Goal: Find specific page/section: Find specific page/section

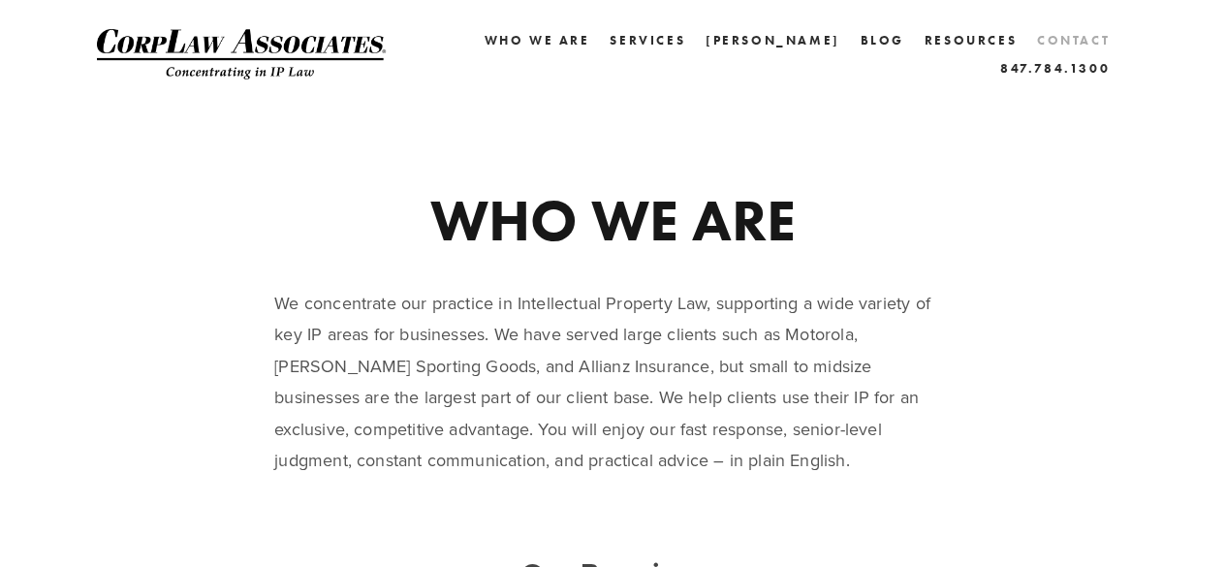
click at [1037, 54] on link "Contact" at bounding box center [1073, 40] width 73 height 28
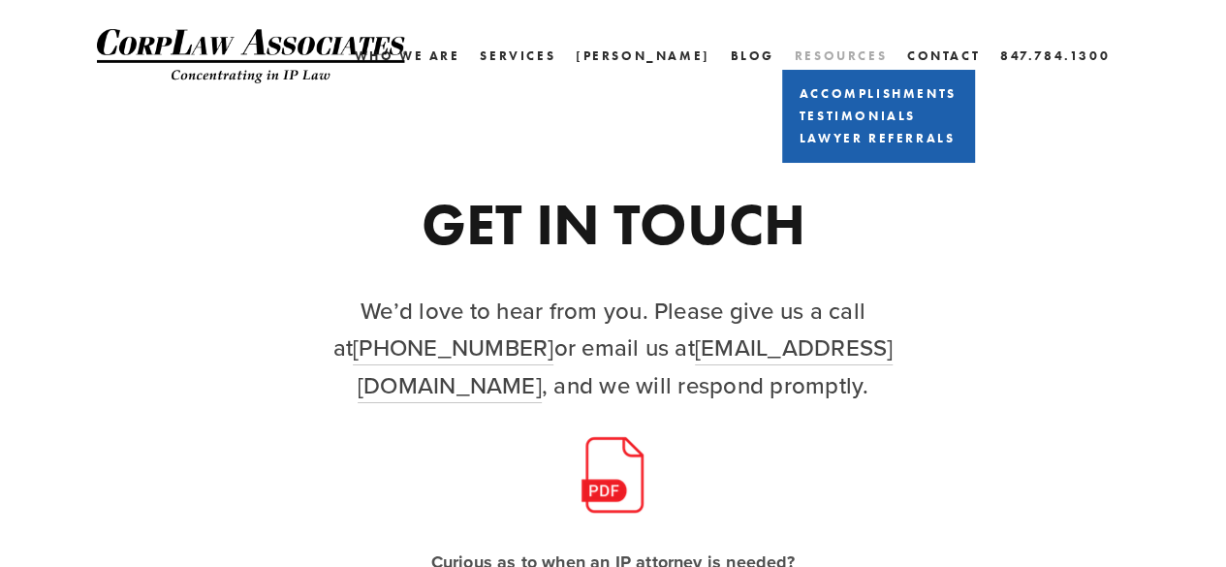
click at [851, 56] on link "Resources" at bounding box center [841, 55] width 92 height 15
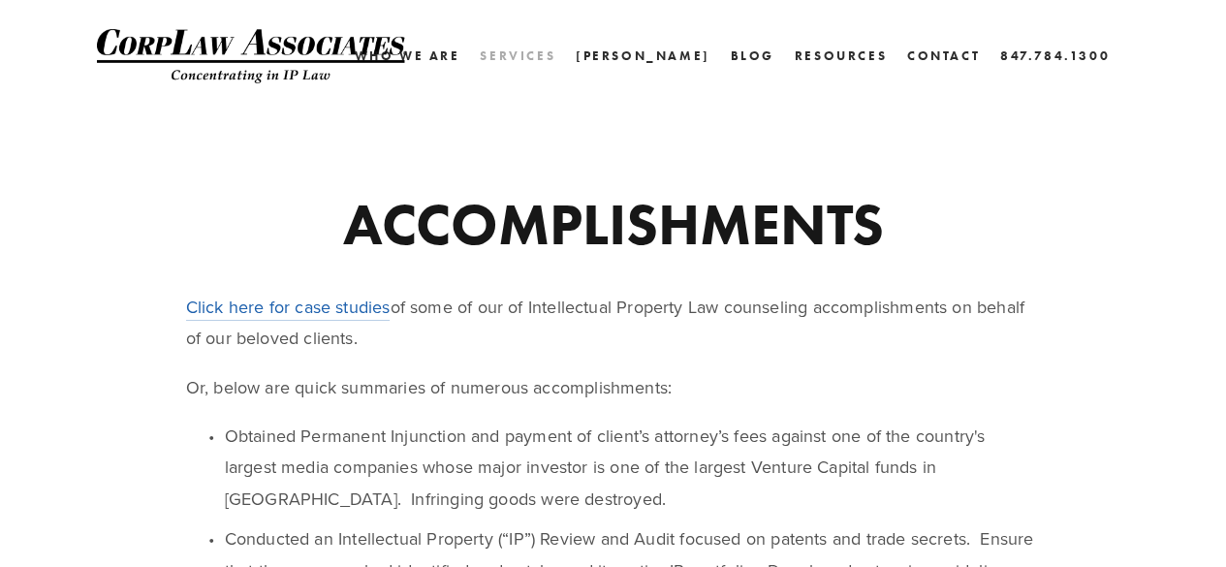
click at [555, 55] on link "Services" at bounding box center [518, 56] width 76 height 28
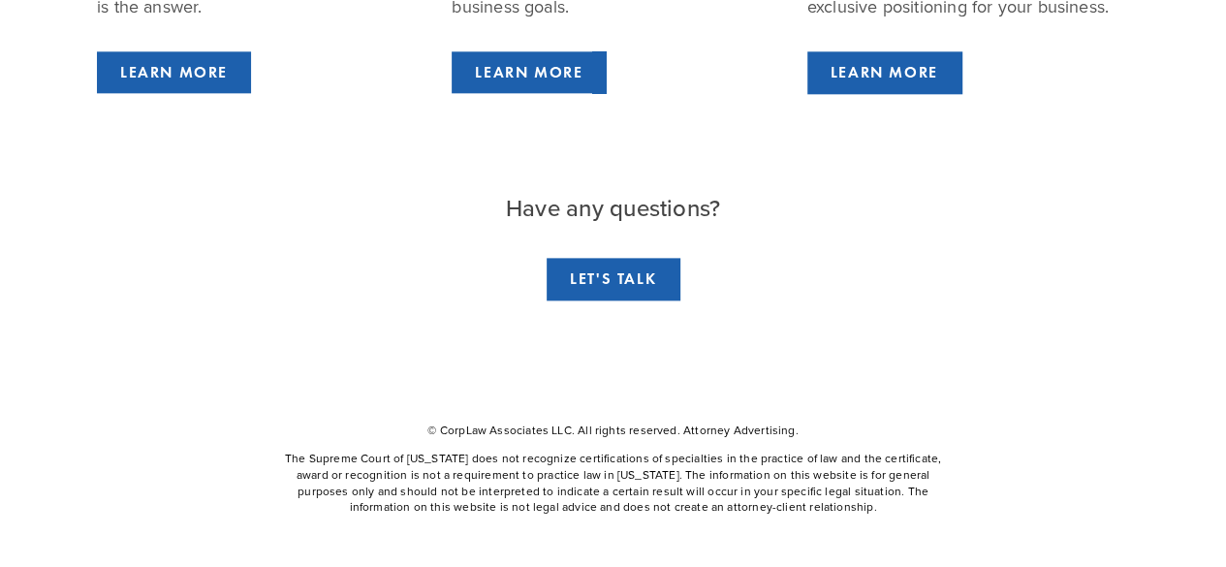
scroll to position [1195, 0]
